Goal: Check status: Check status

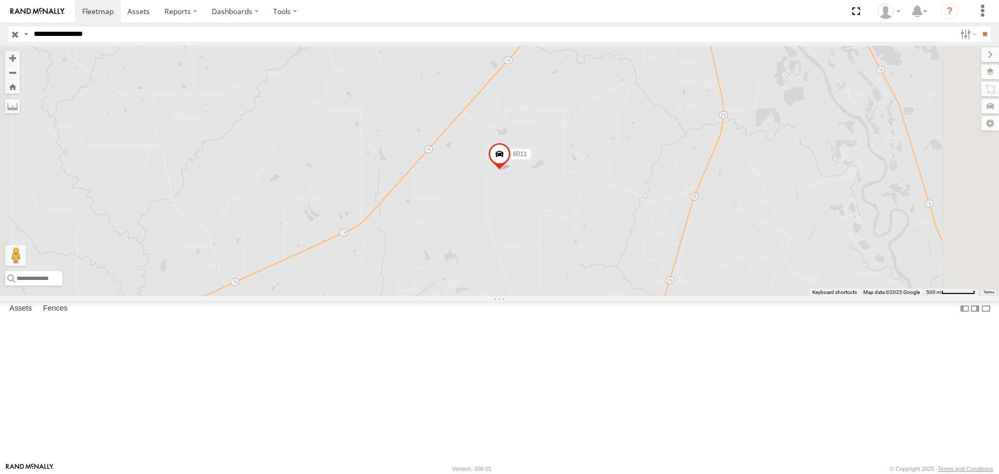
click at [11, 35] on input "button" at bounding box center [15, 34] width 14 height 15
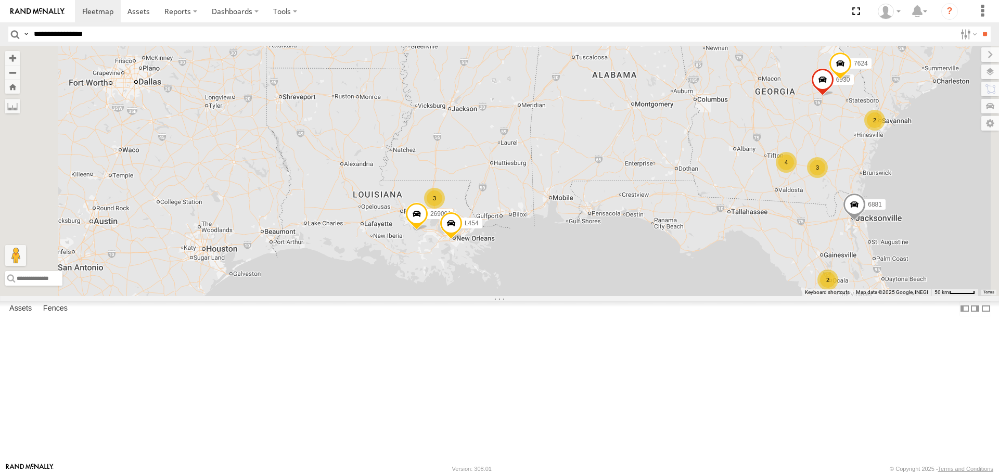
click at [445, 209] on div "3" at bounding box center [434, 198] width 21 height 21
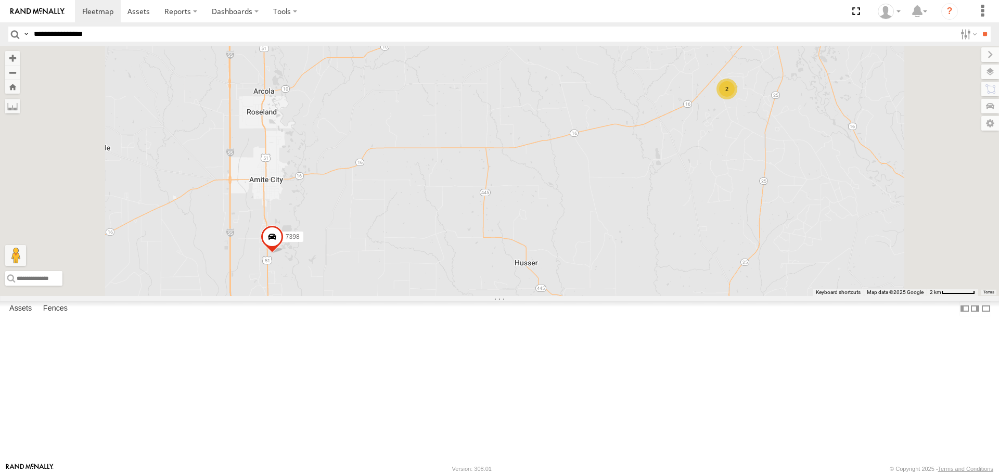
click at [283, 253] on span at bounding box center [272, 239] width 23 height 28
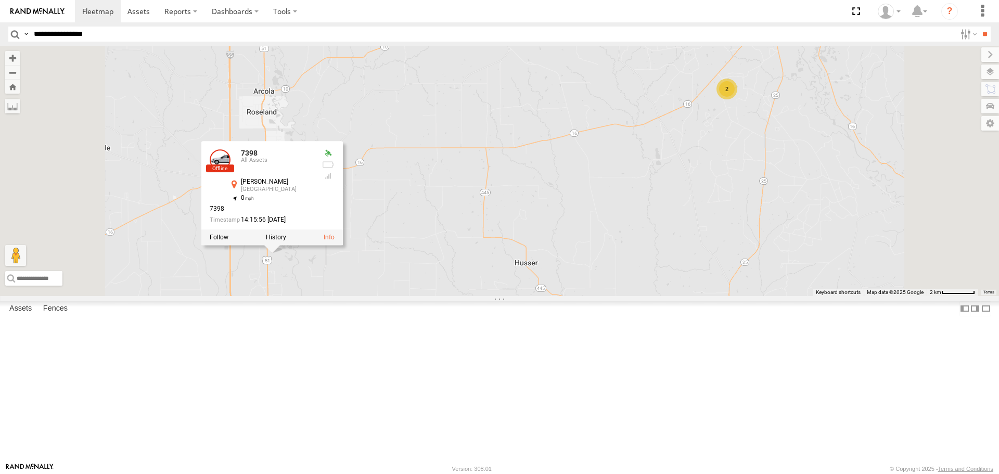
click at [590, 285] on div "269001 L454 567PL 6896 570PL 7156 6881 7624 6930 6981 7398 2 7398 All Assets [P…" at bounding box center [499, 171] width 999 height 250
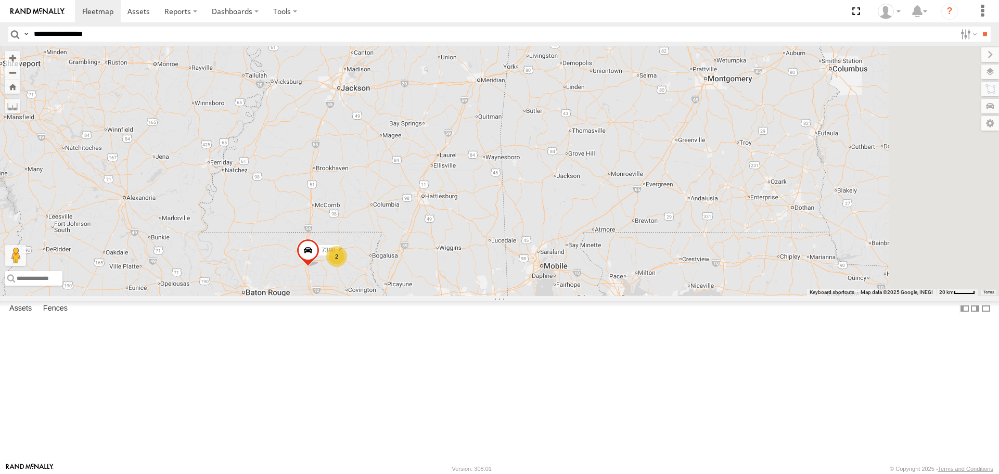
drag, startPoint x: 746, startPoint y: 253, endPoint x: 604, endPoint y: 314, distance: 154.5
click at [607, 295] on div "269001 L454 567PL 6896 570PL 7156 6881 7624 6930 6981 7398 2" at bounding box center [499, 171] width 999 height 250
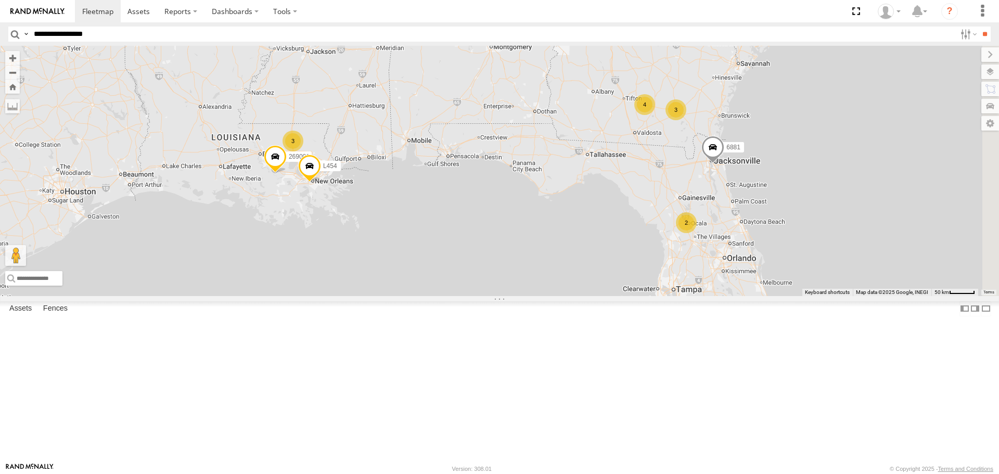
drag, startPoint x: 874, startPoint y: 396, endPoint x: 721, endPoint y: 299, distance: 181.2
click at [721, 295] on div "269001 L454 567PL 6896 570PL 7156 780P 6567 6988 6881 7624 6930 6981 2 4 3 3 4 2" at bounding box center [499, 171] width 999 height 250
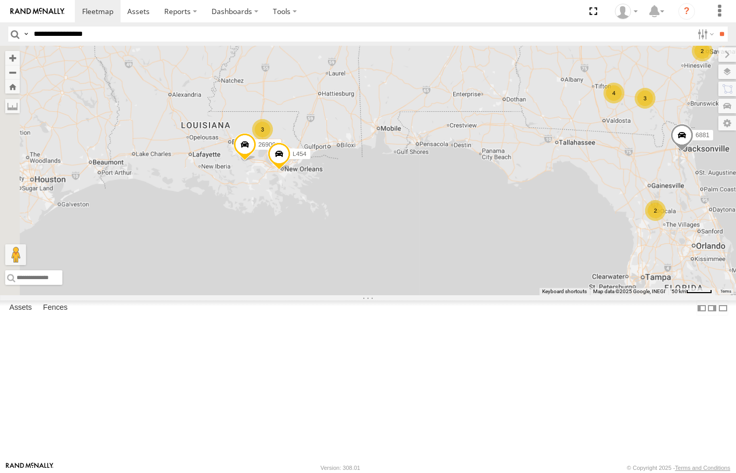
drag, startPoint x: 581, startPoint y: 284, endPoint x: 719, endPoint y: 286, distance: 137.3
click at [719, 286] on div "567PL 6896 2 2 3 3 4 2 6881 7624 269001 L454 6930 6981 6351 570PL" at bounding box center [368, 171] width 736 height 250
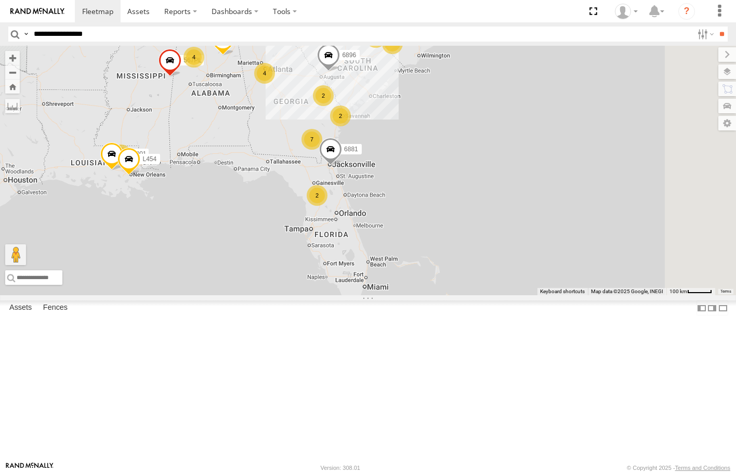
drag, startPoint x: 500, startPoint y: 287, endPoint x: 360, endPoint y: 288, distance: 140.4
click at [360, 288] on div "567PL 6896 6881 269001 L454 4 5 3 27 4 4 2 3 7 7156 4 780P 2 3 3 6567 6988 6065…" at bounding box center [368, 171] width 736 height 250
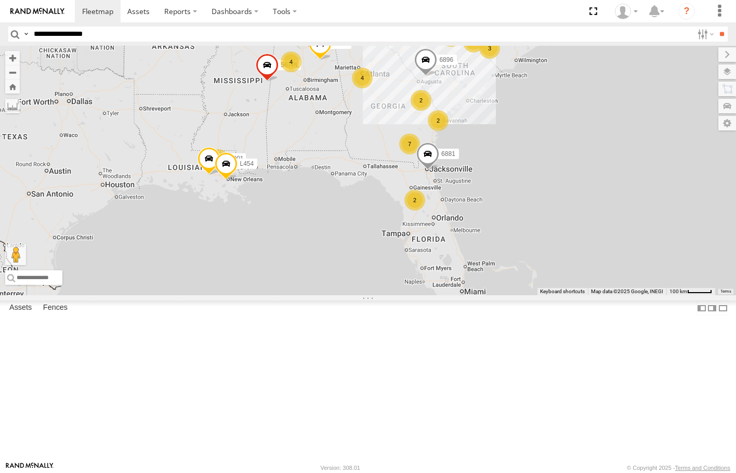
drag, startPoint x: 313, startPoint y: 302, endPoint x: 402, endPoint y: 307, distance: 89.1
click at [402, 295] on div "567PL 6896 6881 269001 L454 4 5 3 27 4 4 2 3 7 7156 4 780P 2 3 3 6567 6988 6065…" at bounding box center [368, 171] width 736 height 250
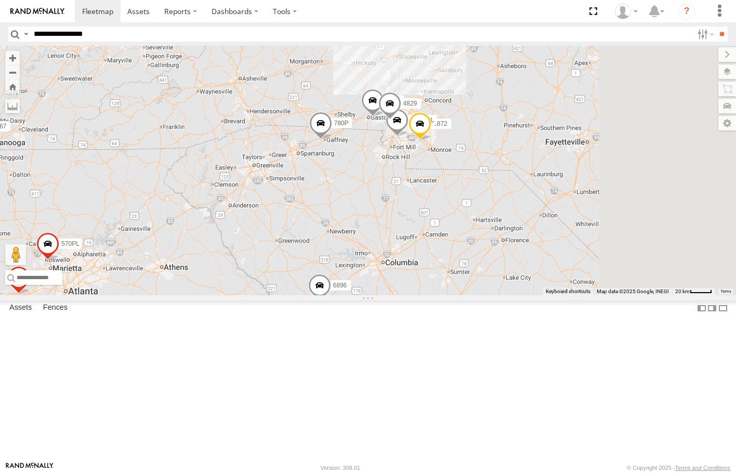
drag, startPoint x: 556, startPoint y: 105, endPoint x: 354, endPoint y: 177, distance: 214.8
click at [354, 177] on div "567PL 6896 6881 269001 L454 7156 780P 6567 6988 6065 L450 6886 6839 6460 6872 2…" at bounding box center [368, 171] width 736 height 250
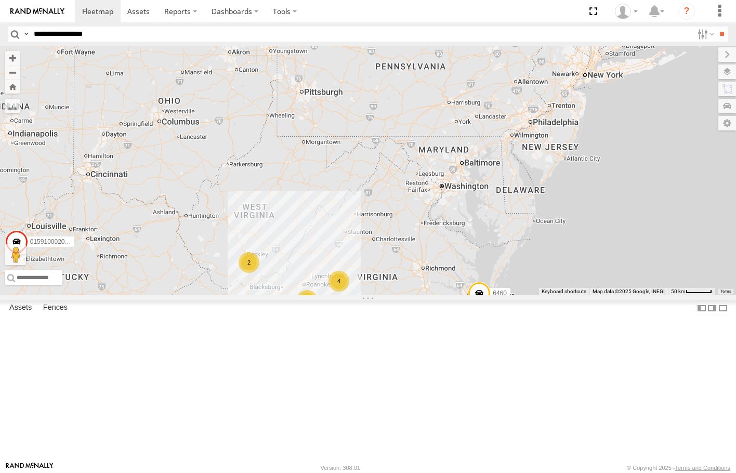
drag, startPoint x: 422, startPoint y: 82, endPoint x: 368, endPoint y: 377, distance: 299.3
click at [368, 295] on div "567PL 6896 6881 269001 L454 015910002015777 7156 780P 6567 6988 6065 L450 6886 …" at bounding box center [368, 171] width 736 height 250
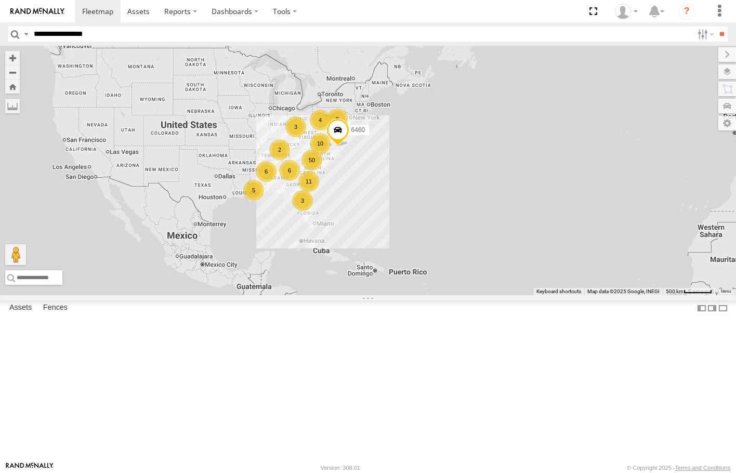
drag, startPoint x: 314, startPoint y: 188, endPoint x: 374, endPoint y: 191, distance: 60.4
click at [374, 191] on div "6460 50 6 6 3 11 9 4 10 5 2 3" at bounding box center [368, 171] width 736 height 250
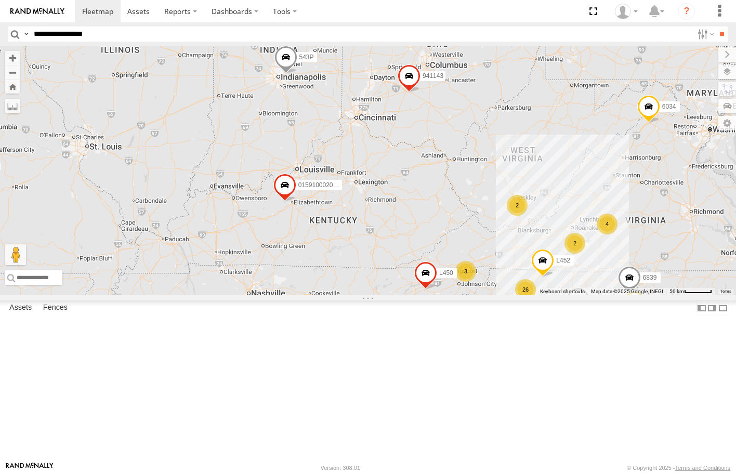
drag, startPoint x: 456, startPoint y: 325, endPoint x: 649, endPoint y: 256, distance: 204.3
click at [649, 256] on div "6460 941143 015910002015777 6988 543P 6034 4 26 686PL 2 4 6573 4 2 3 6937 L450 …" at bounding box center [368, 171] width 736 height 250
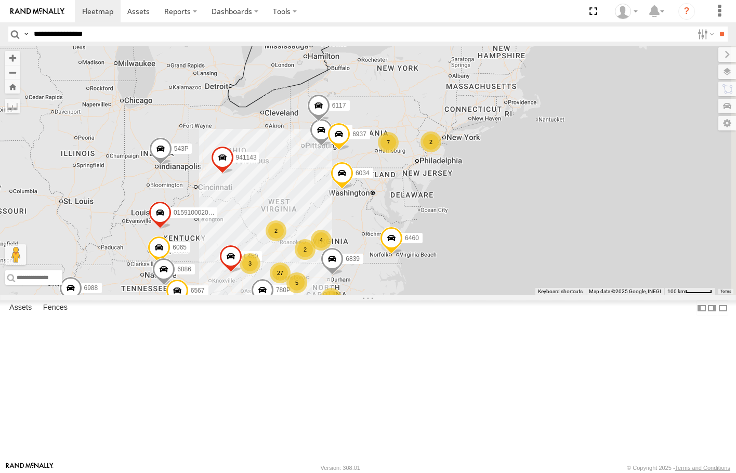
drag, startPoint x: 559, startPoint y: 252, endPoint x: 390, endPoint y: 281, distance: 172.0
click at [390, 281] on div "6460 941143 015910002015777 6988 543P 6034 6573 6937 L450 6839 6117 780P 6567 6…" at bounding box center [368, 171] width 736 height 250
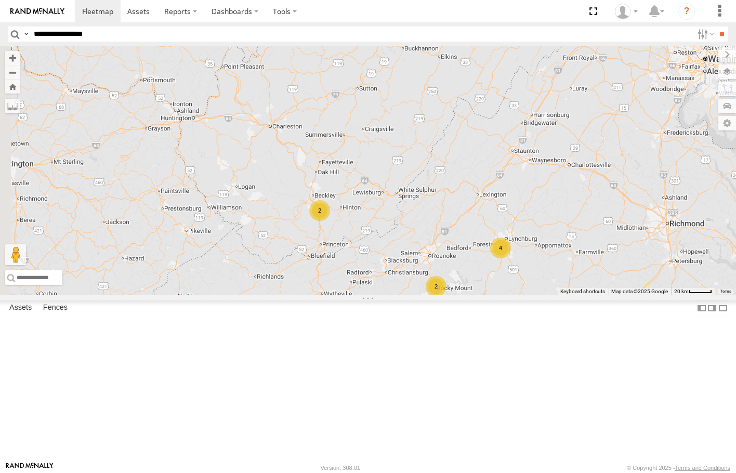
drag, startPoint x: 410, startPoint y: 294, endPoint x: 550, endPoint y: 209, distance: 164.1
click at [550, 209] on div "6460 941143 015910002015777 6988 543P 6034 6573 6937 L450 6839 6117 780P 6567 6…" at bounding box center [368, 171] width 736 height 250
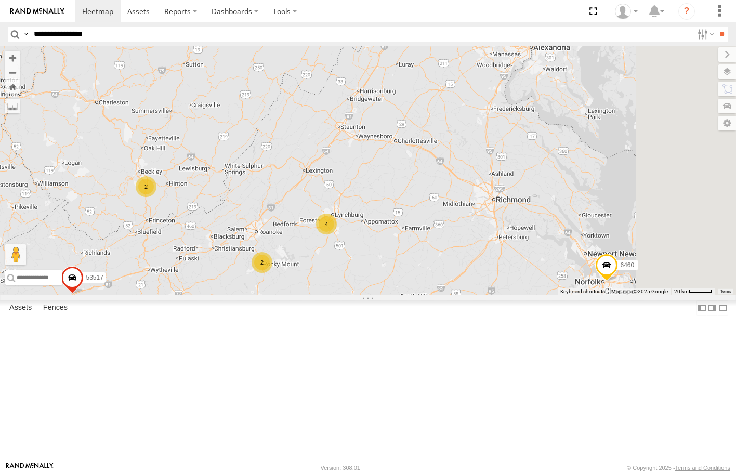
drag, startPoint x: 564, startPoint y: 247, endPoint x: 390, endPoint y: 223, distance: 176.4
click at [390, 223] on div "6460 941143 015910002015777 6988 543P 6034 6573 6937 L450 6839 6117 780P 6567 6…" at bounding box center [368, 171] width 736 height 250
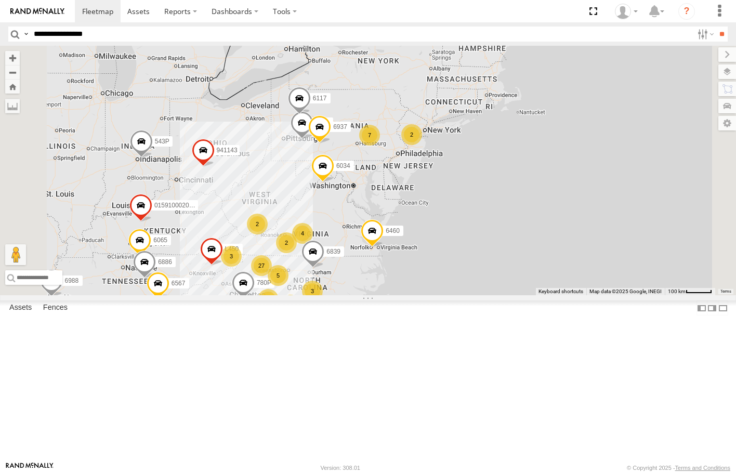
drag, startPoint x: 378, startPoint y: 171, endPoint x: 405, endPoint y: 244, distance: 78.0
click at [405, 244] on div "6460 941143 015910002015777 6988 543P 6034 6573 6937 L450 6839 6117 780P 6567 6…" at bounding box center [368, 171] width 736 height 250
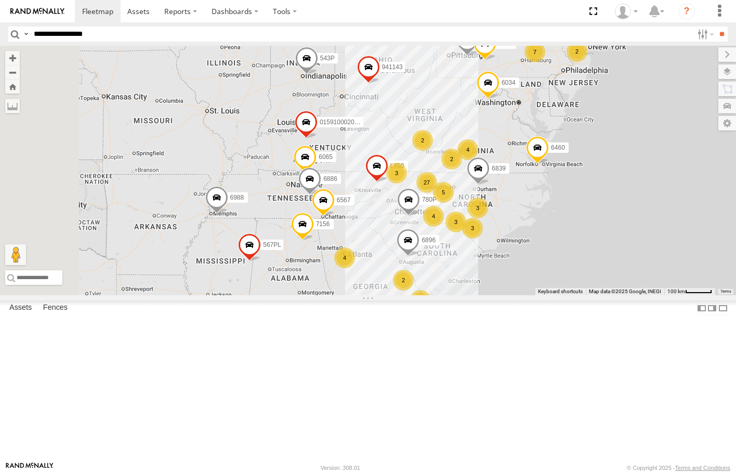
drag, startPoint x: 328, startPoint y: 186, endPoint x: 499, endPoint y: 140, distance: 177.3
click at [494, 103] on div "6460 941143 015910002015777 6988 543P 6034 6573 6937 L450 6839 6117 780P 6567 6…" at bounding box center [368, 171] width 736 height 250
